Goal: Browse casually

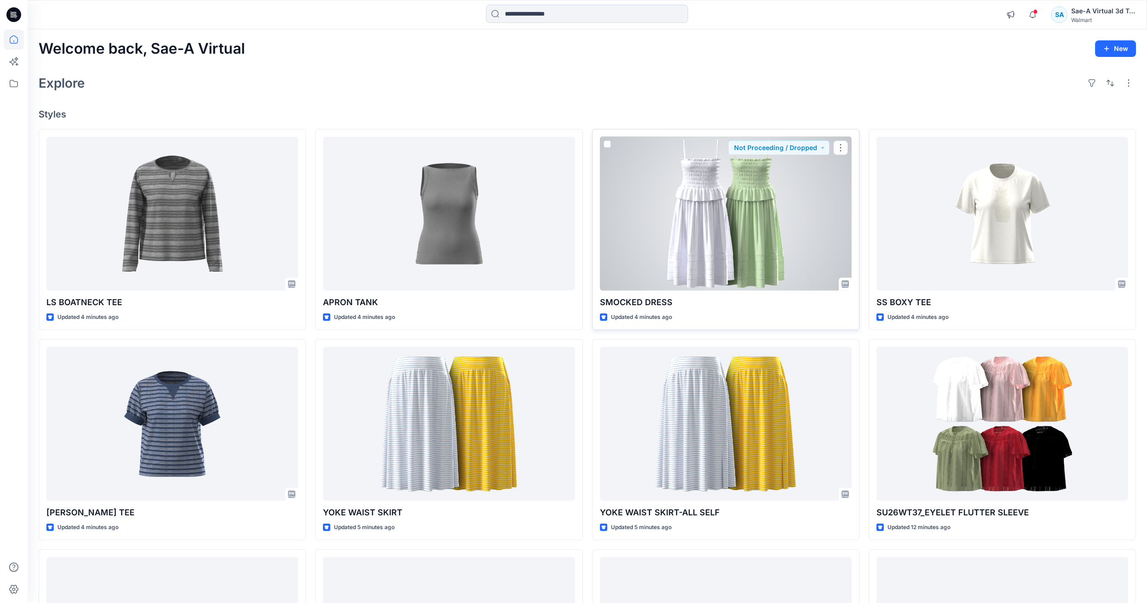
click at [635, 220] on div at bounding box center [726, 214] width 252 height 154
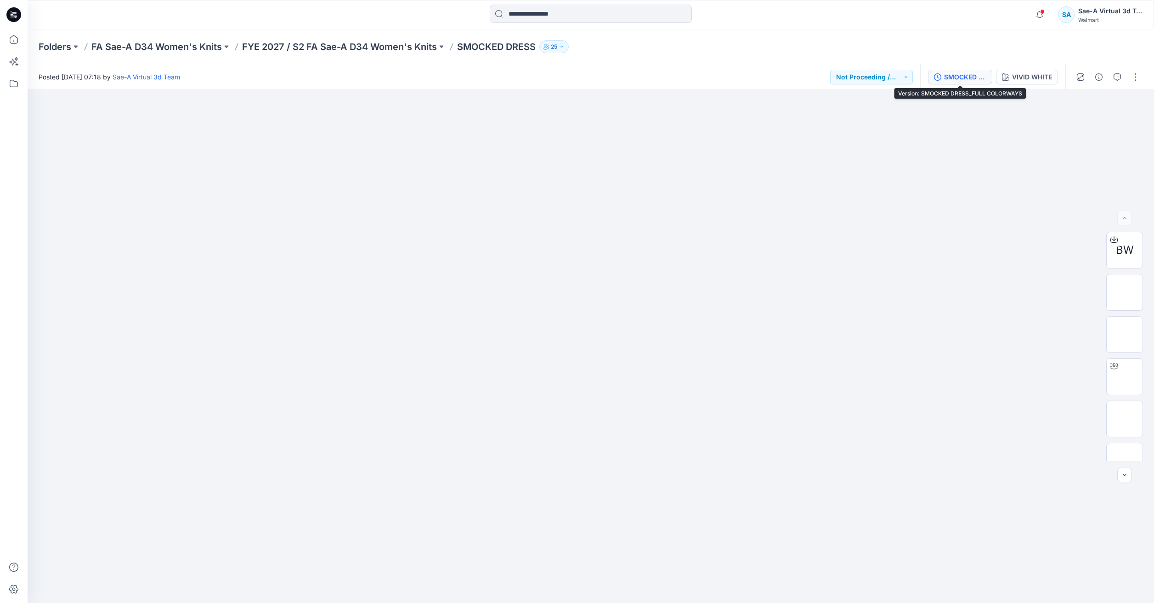
click at [973, 78] on div "SMOCKED DRESS_FULL COLORWAYS" at bounding box center [965, 77] width 42 height 10
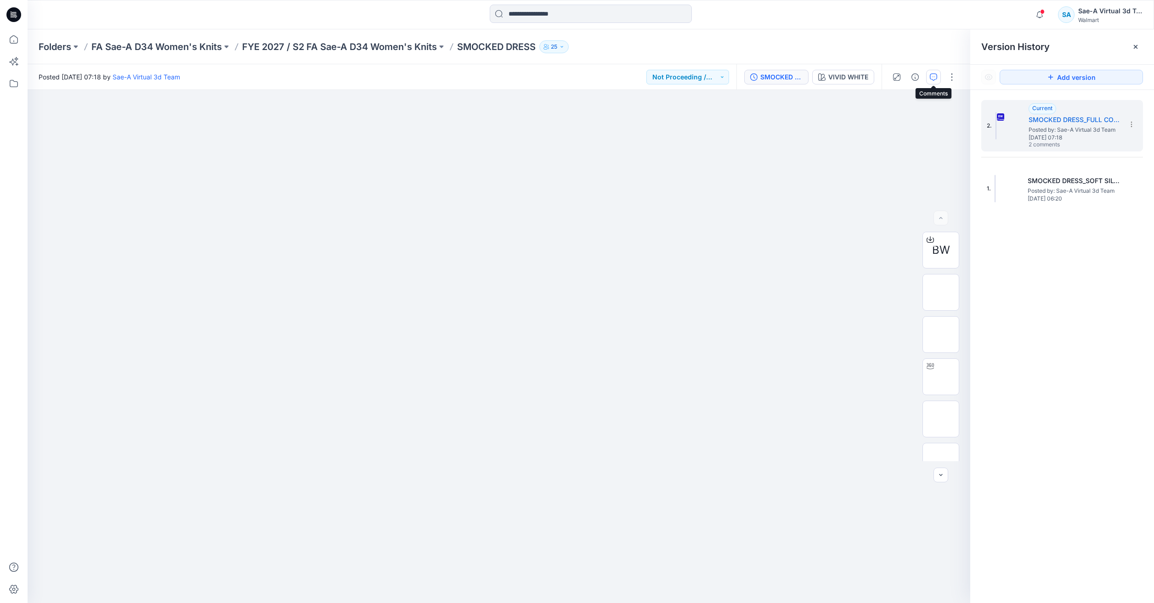
click at [931, 78] on icon "button" at bounding box center [933, 76] width 7 height 7
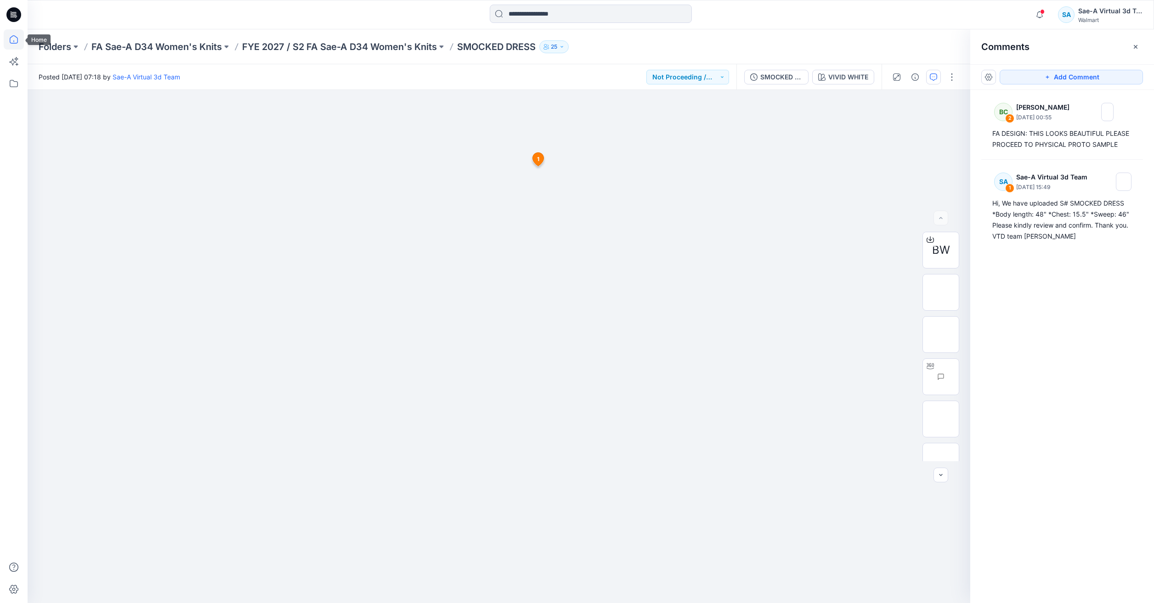
click at [13, 34] on icon at bounding box center [14, 39] width 20 height 20
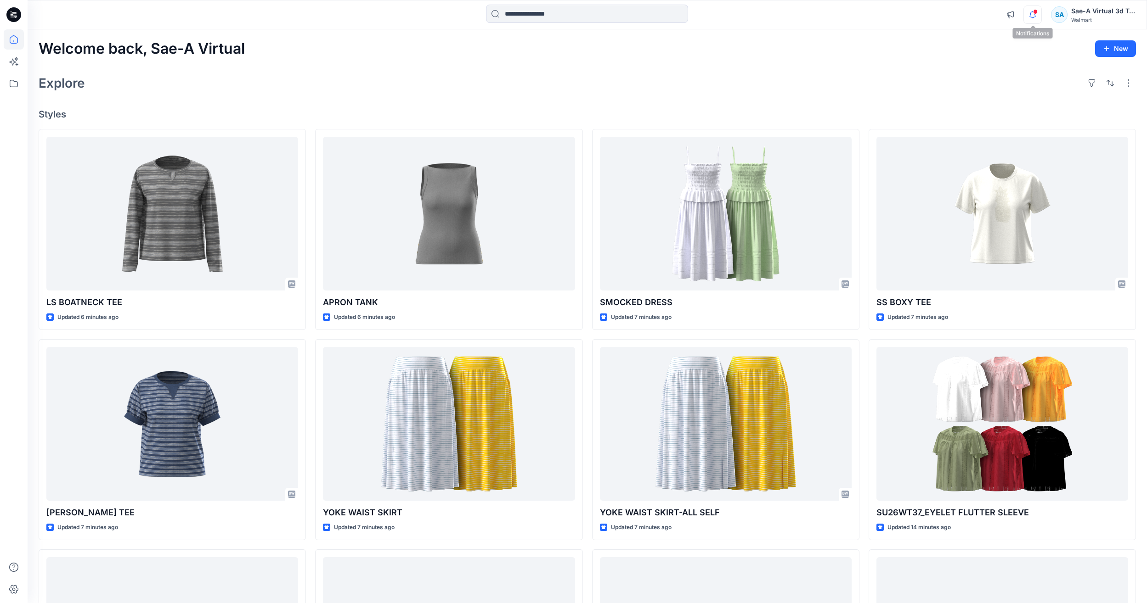
click at [1041, 17] on button "button" at bounding box center [1032, 15] width 18 height 18
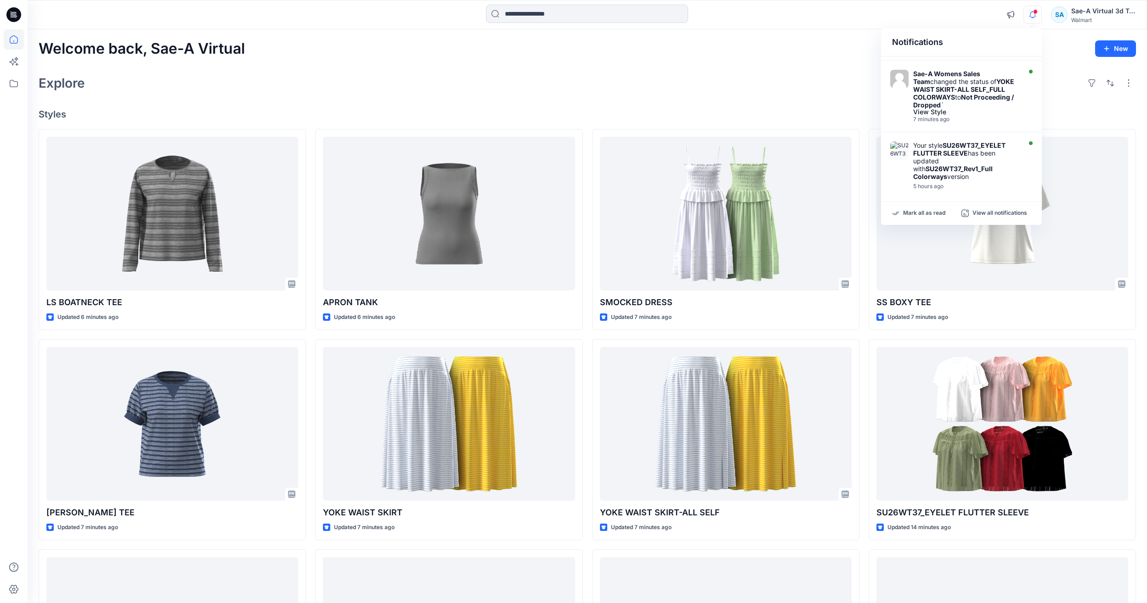
scroll to position [413, 0]
